Goal: Task Accomplishment & Management: Use online tool/utility

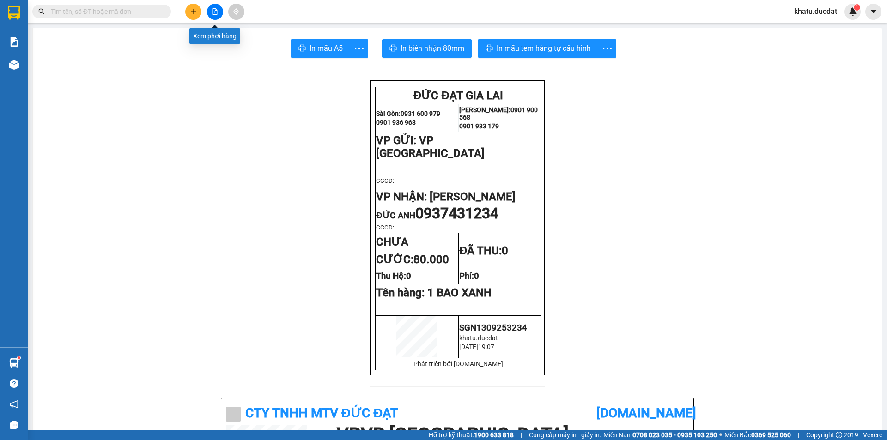
click at [217, 8] on button at bounding box center [215, 12] width 16 height 16
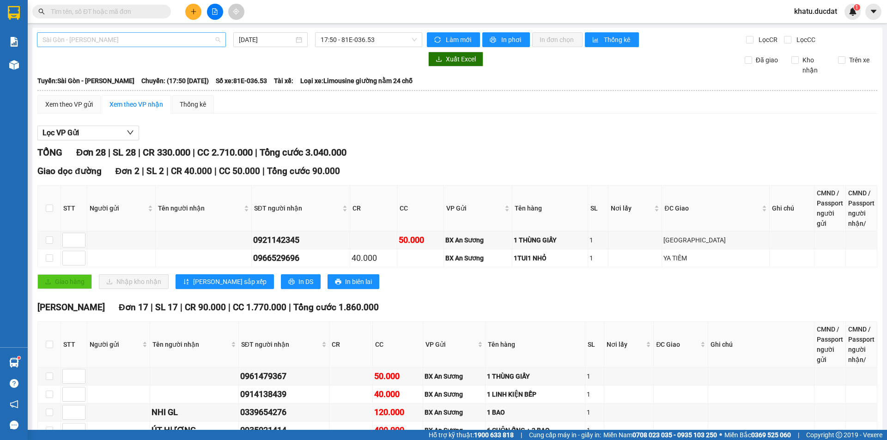
click at [145, 40] on span "Sài Gòn - Gia Lai" at bounding box center [132, 40] width 178 height 14
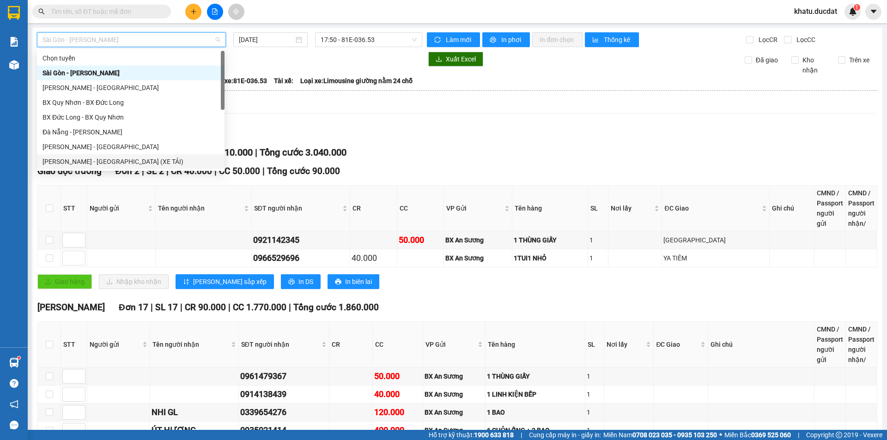
click at [142, 157] on div "Gia Lai - Sài Gòn (XE TẢI)" at bounding box center [131, 162] width 176 height 10
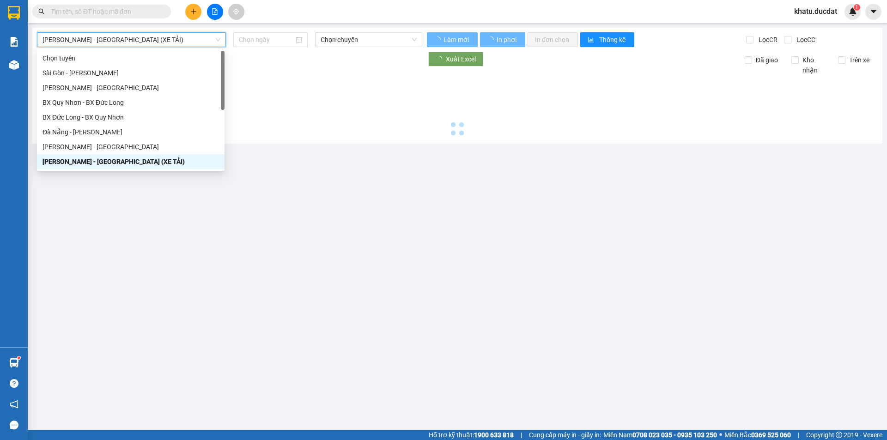
type input "13/09/2025"
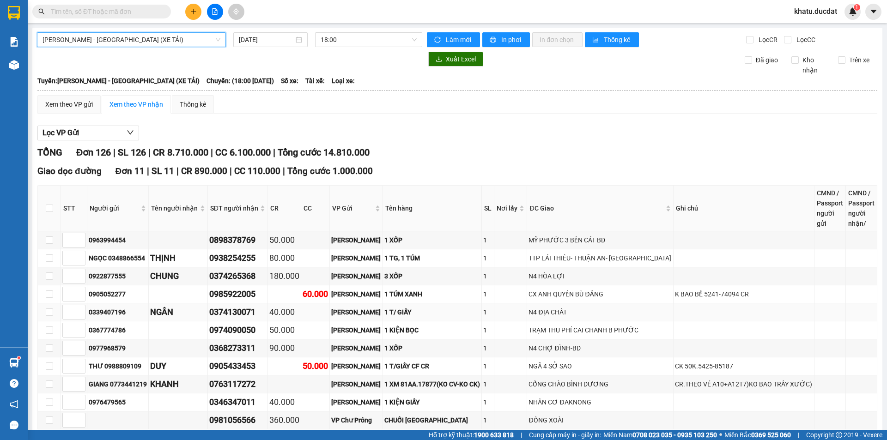
scroll to position [139, 0]
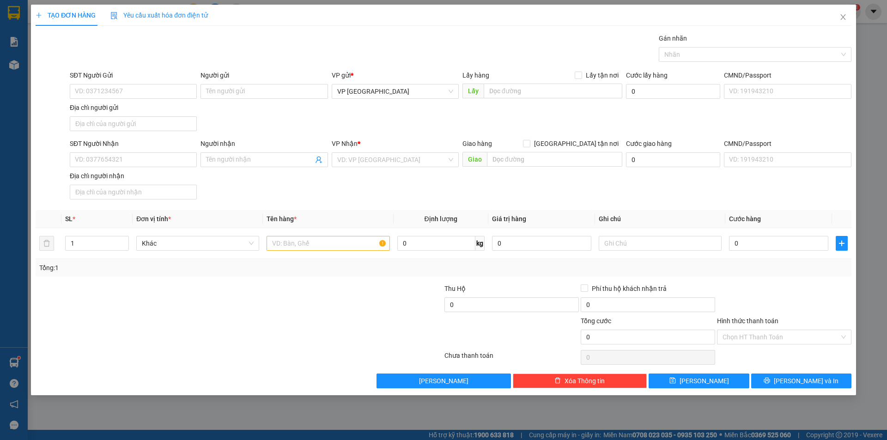
click at [842, 17] on icon "close" at bounding box center [842, 16] width 7 height 7
